Goal: Task Accomplishment & Management: Complete application form

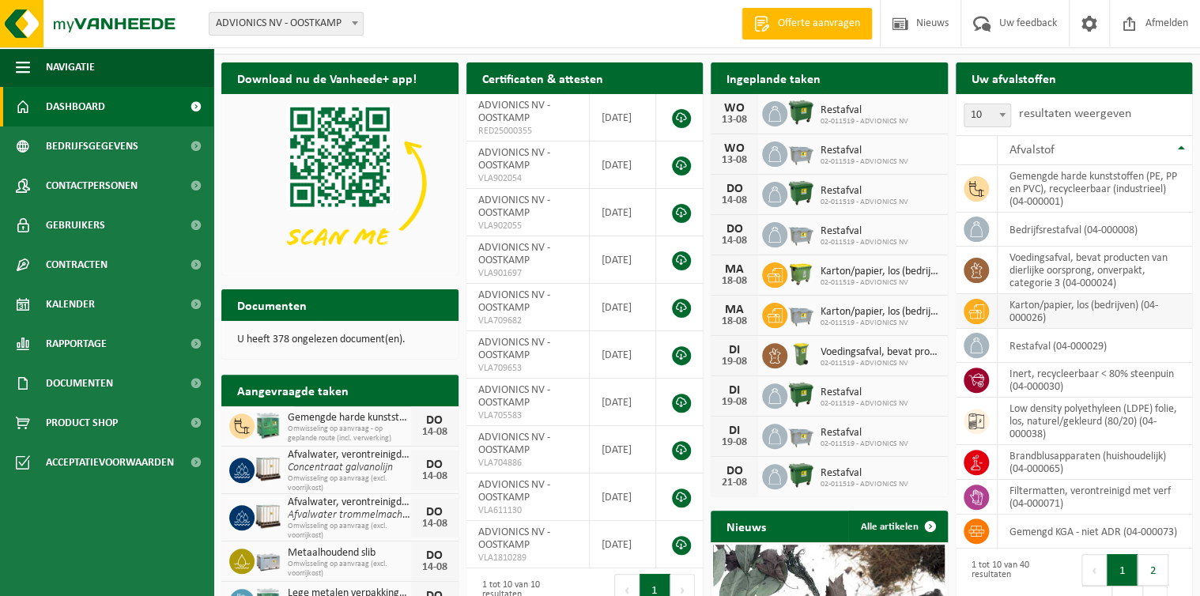
scroll to position [63, 0]
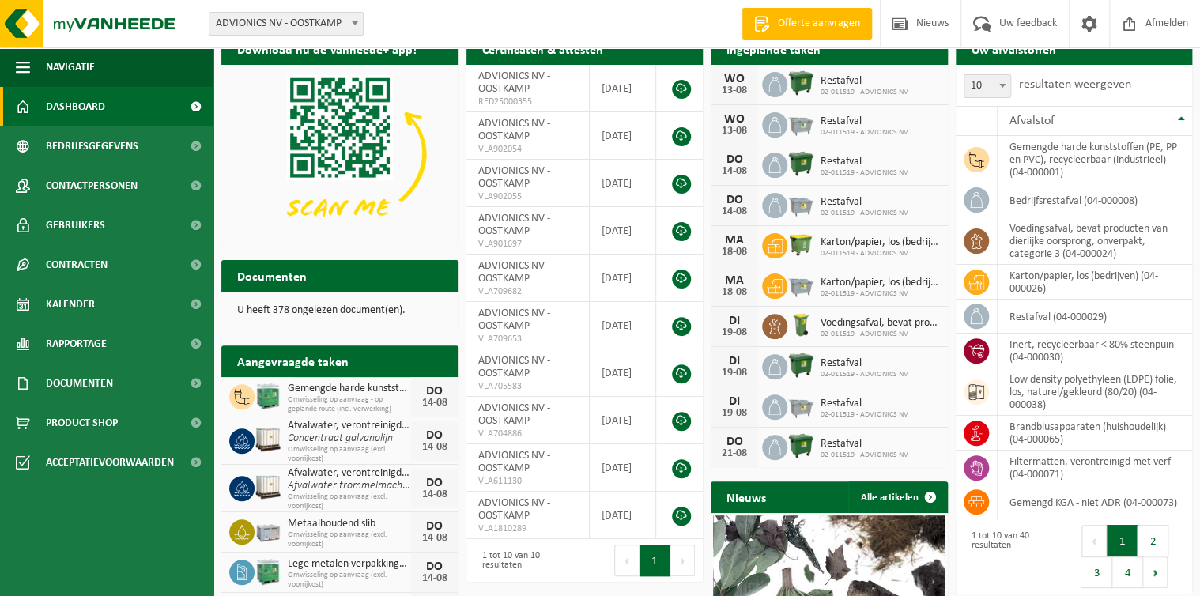
click at [196, 104] on span at bounding box center [196, 107] width 36 height 40
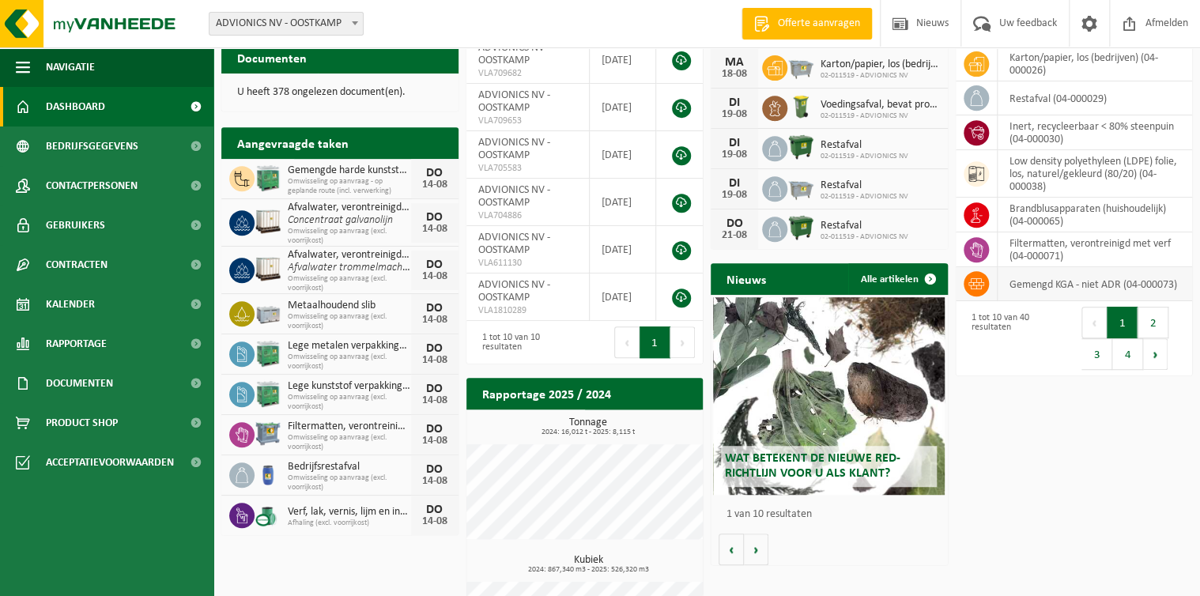
scroll to position [124, 0]
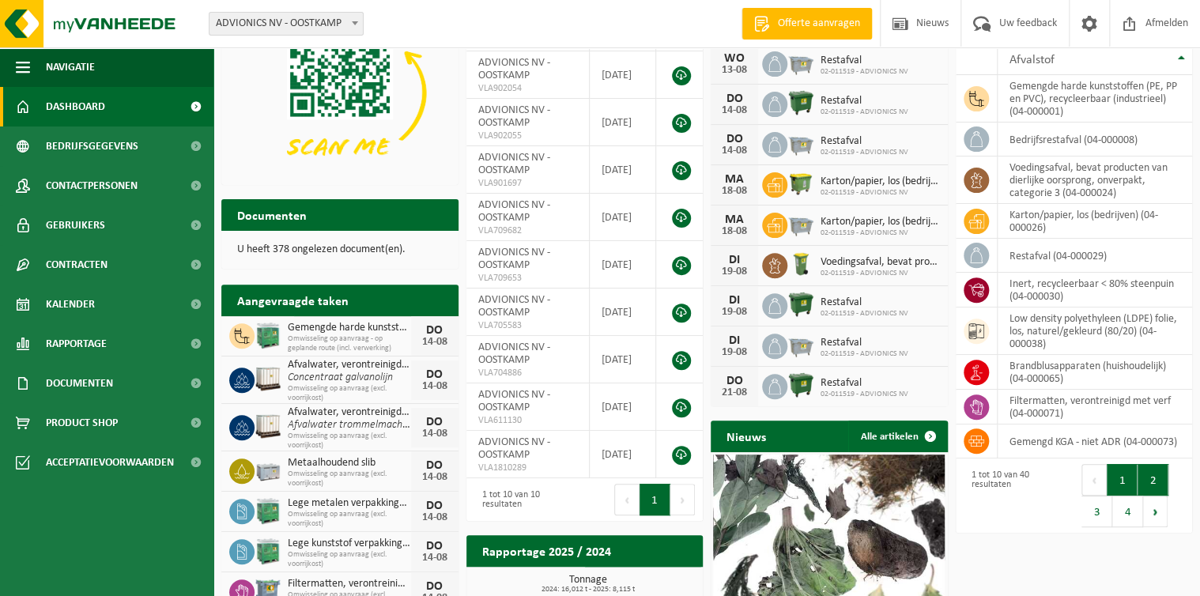
click at [1151, 468] on button "2" at bounding box center [1152, 480] width 31 height 32
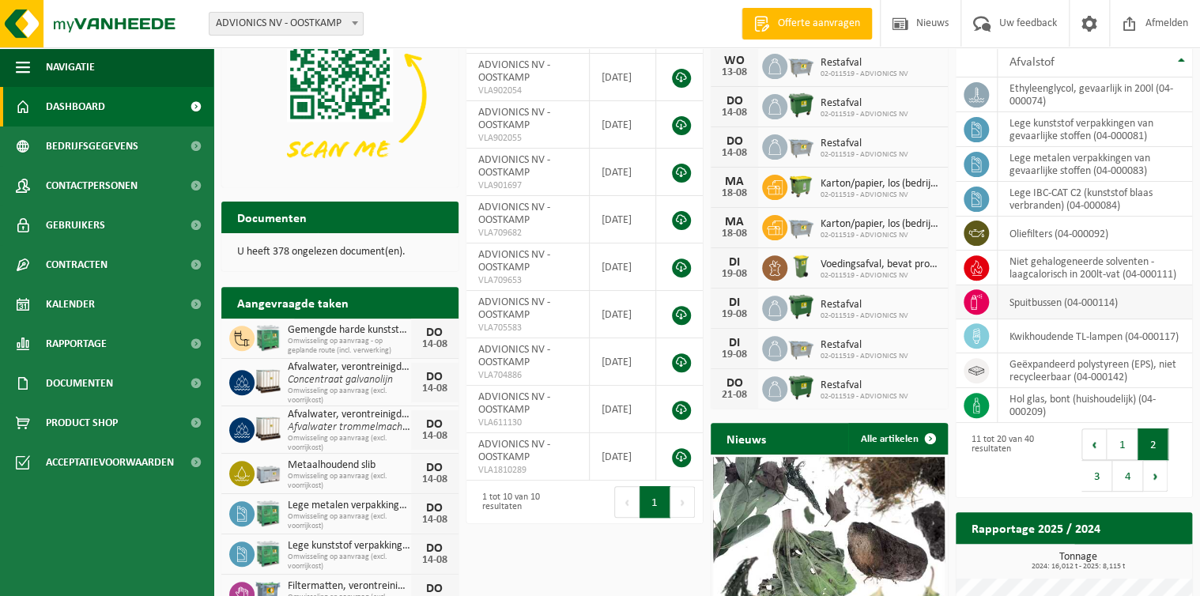
scroll to position [126, 0]
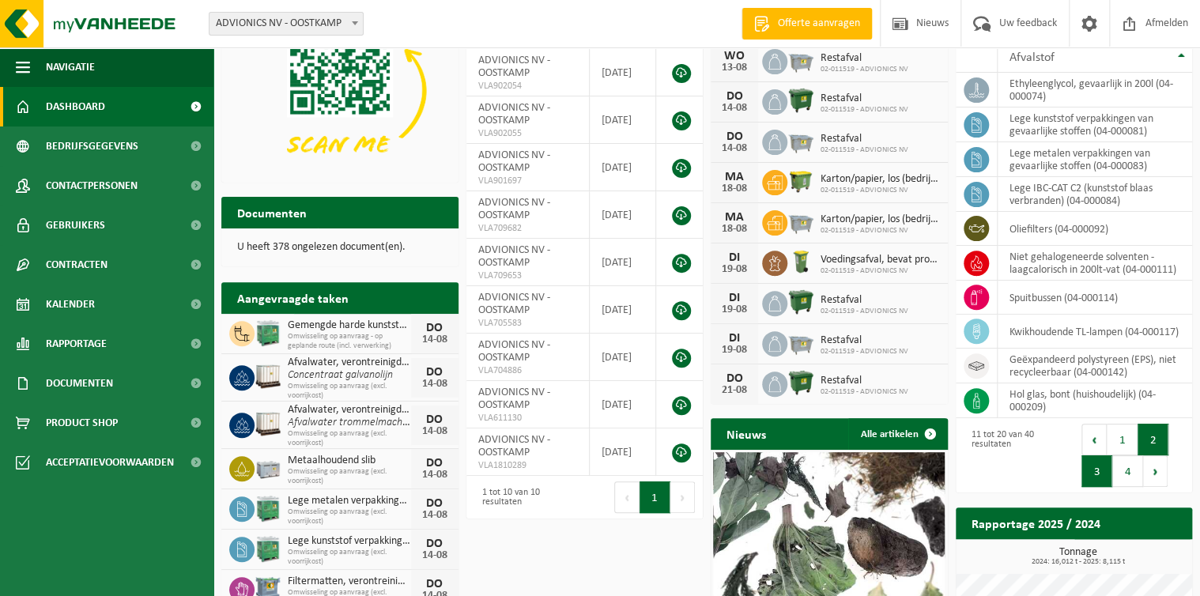
click at [1094, 471] on button "3" at bounding box center [1096, 471] width 31 height 32
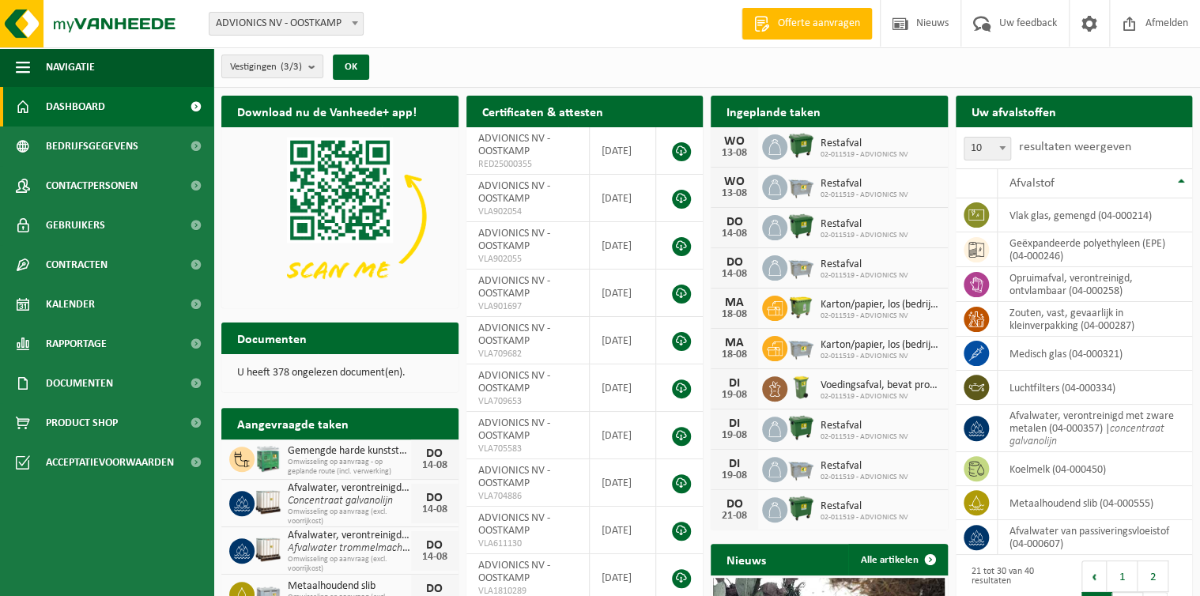
scroll to position [0, 0]
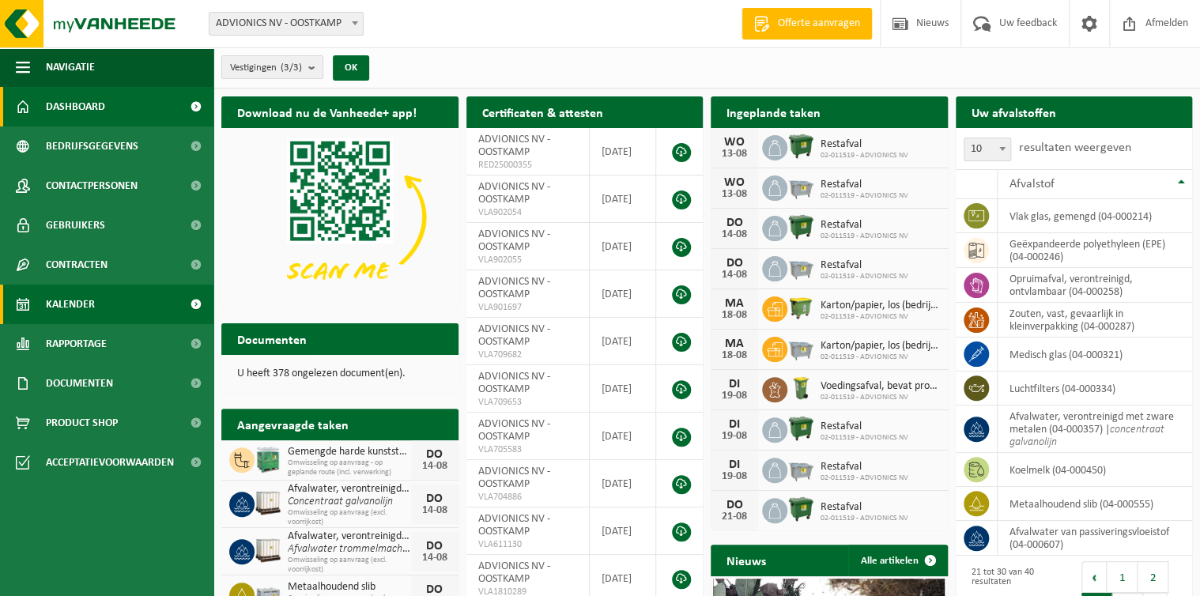
click at [63, 308] on span "Kalender" at bounding box center [70, 305] width 49 height 40
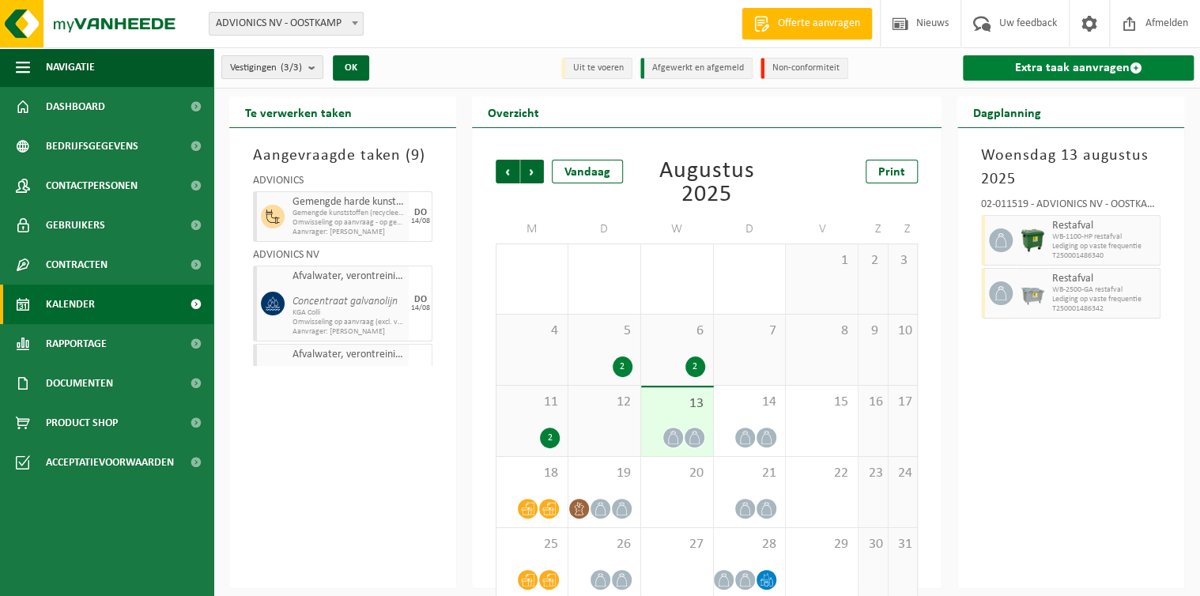
click at [1051, 69] on link "Extra taak aanvragen" at bounding box center [1078, 67] width 231 height 25
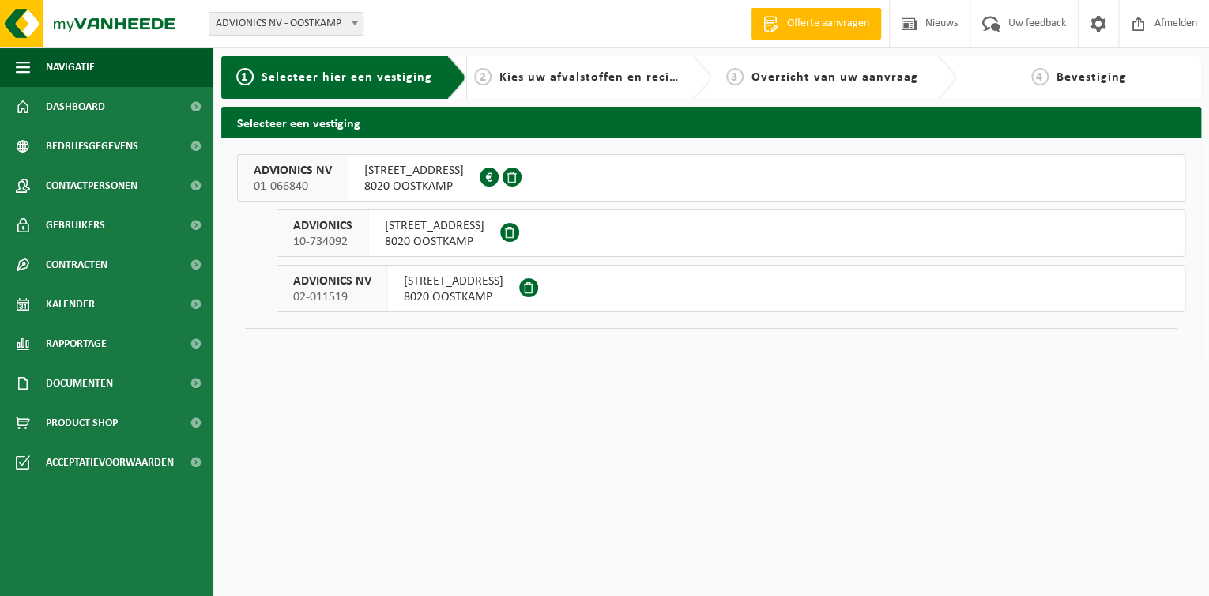
click at [401, 169] on span "SIEMENSLAAN 16" at bounding box center [414, 171] width 100 height 16
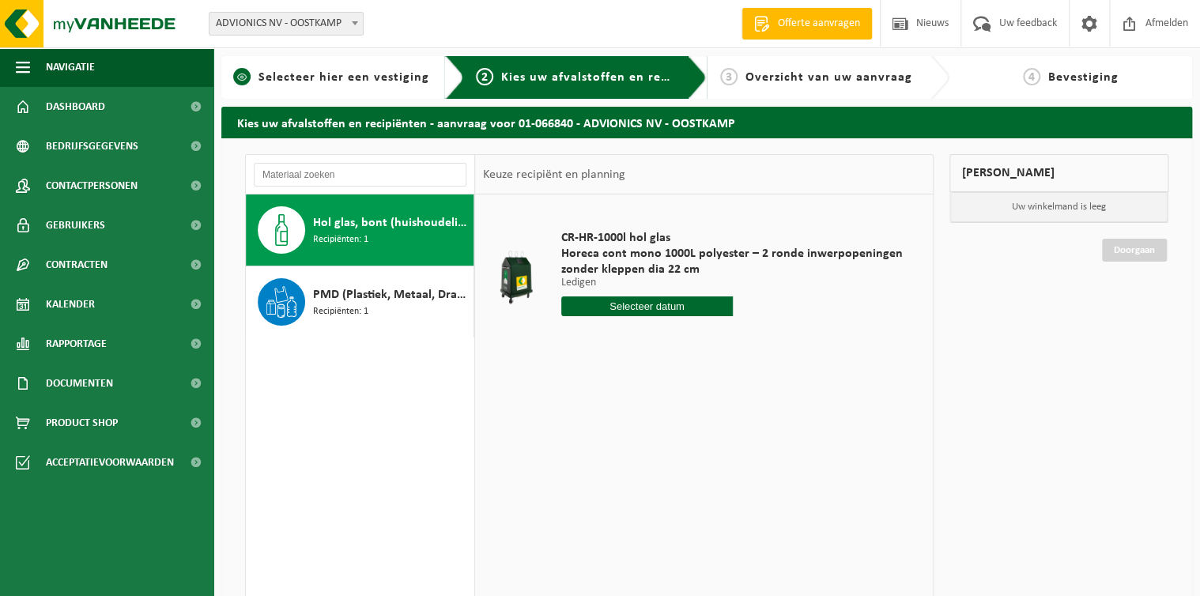
click at [354, 74] on span "Selecteer hier een vestiging" at bounding box center [343, 77] width 171 height 13
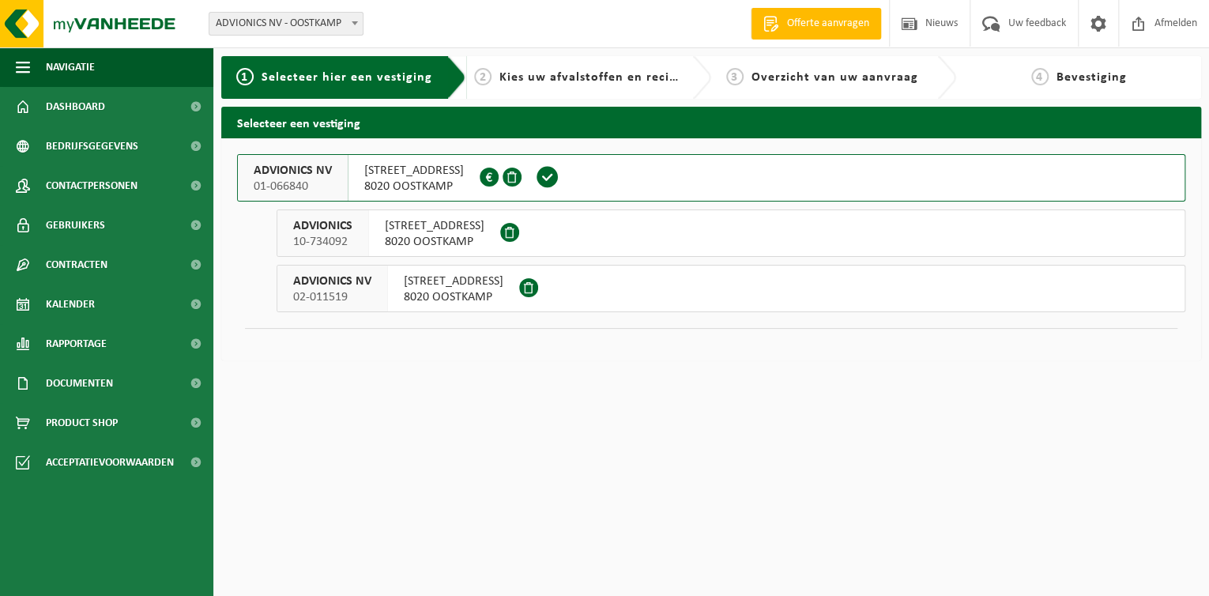
click at [402, 236] on span "8020 OOSTKAMP" at bounding box center [435, 242] width 100 height 16
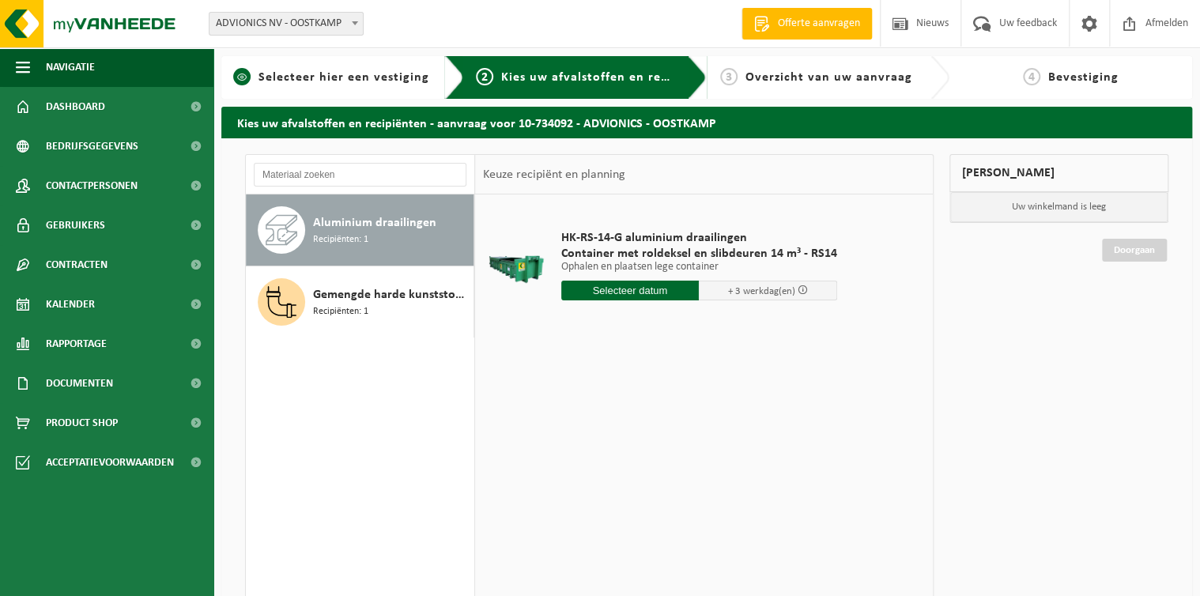
click at [324, 71] on span "Selecteer hier een vestiging" at bounding box center [343, 77] width 171 height 13
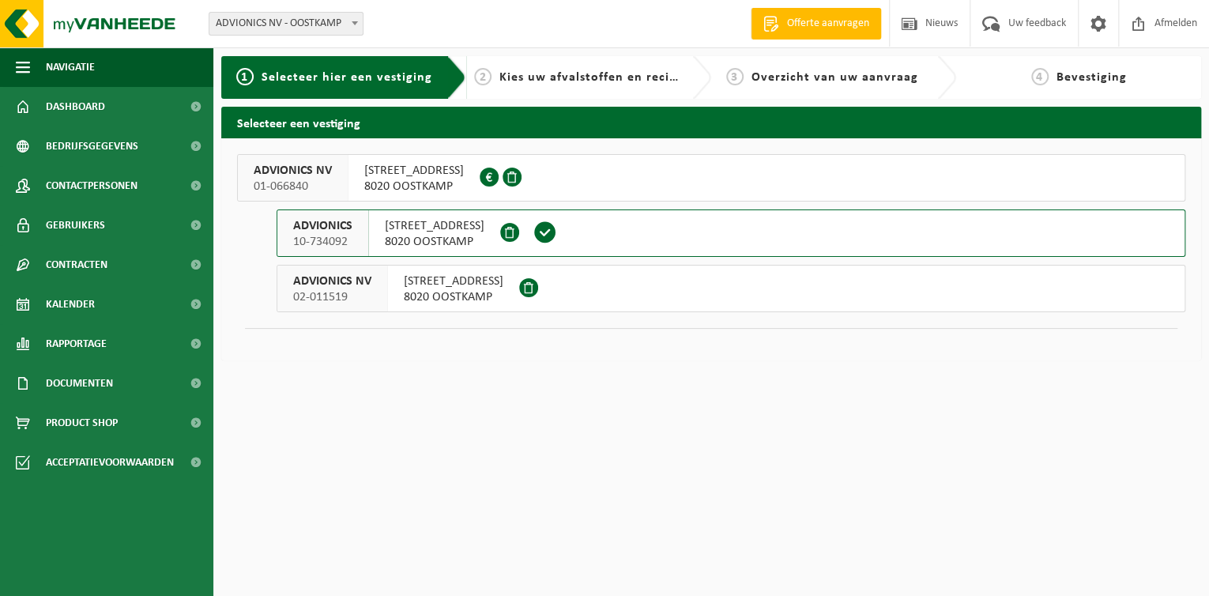
click at [425, 293] on span "8020 OOSTKAMP" at bounding box center [454, 297] width 100 height 16
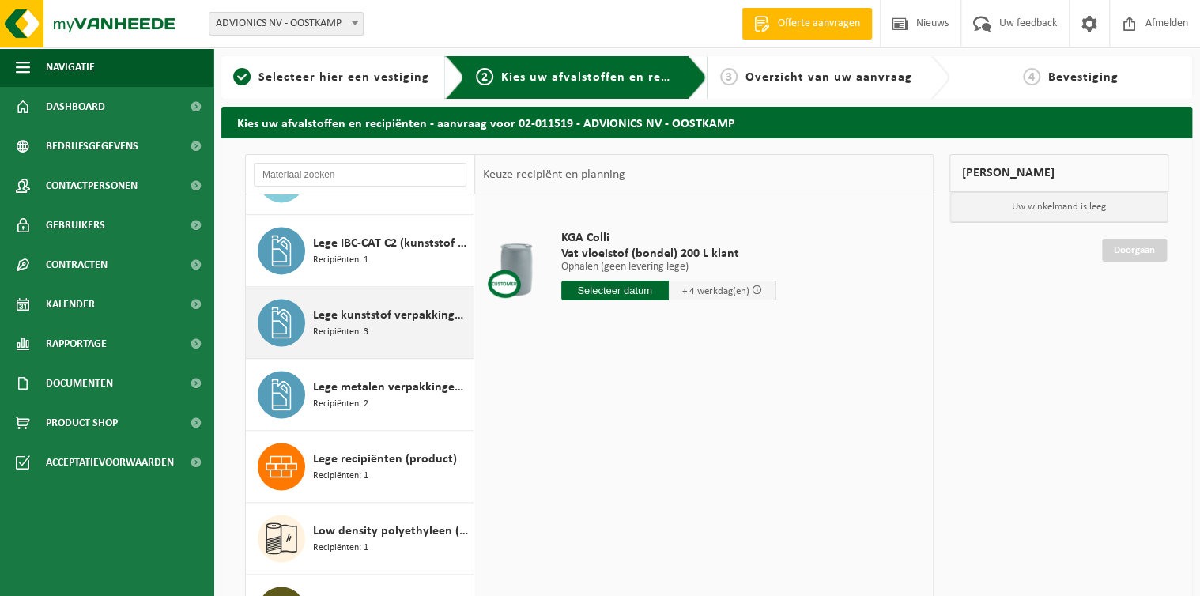
click at [380, 334] on div "Lege kunststof verpakkingen van gevaarlijke stoffen Recipiënten: 3" at bounding box center [391, 322] width 156 height 47
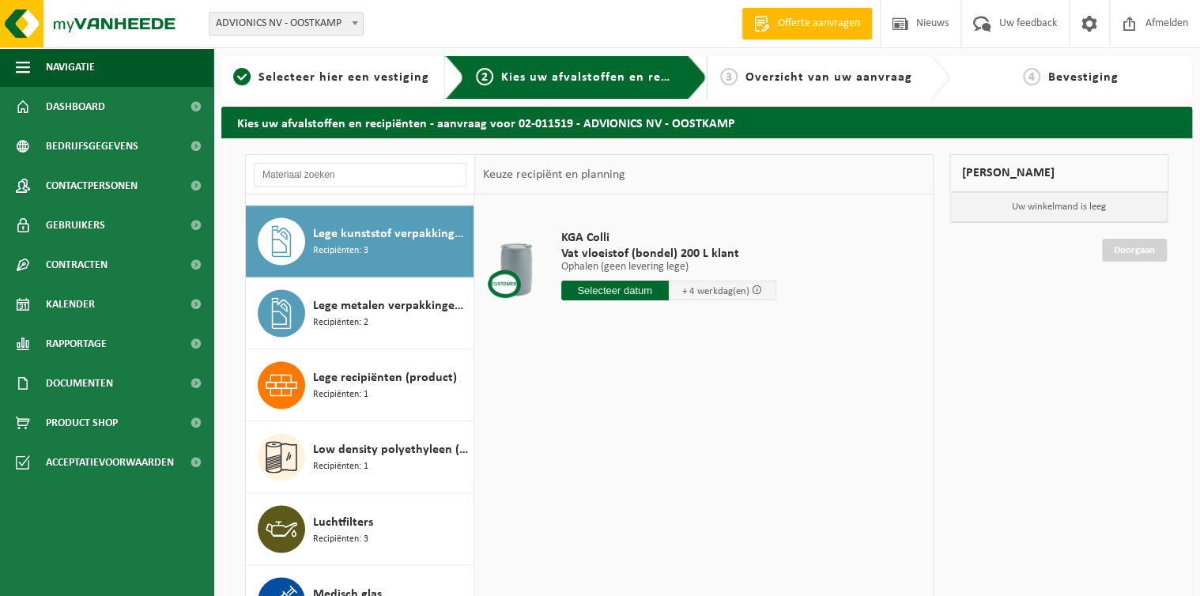
scroll to position [1225, 0]
